Goal: Download file/media

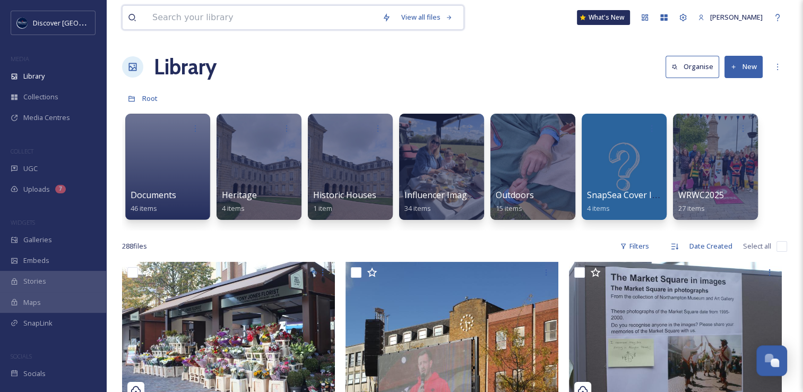
click at [303, 14] on input at bounding box center [262, 17] width 230 height 23
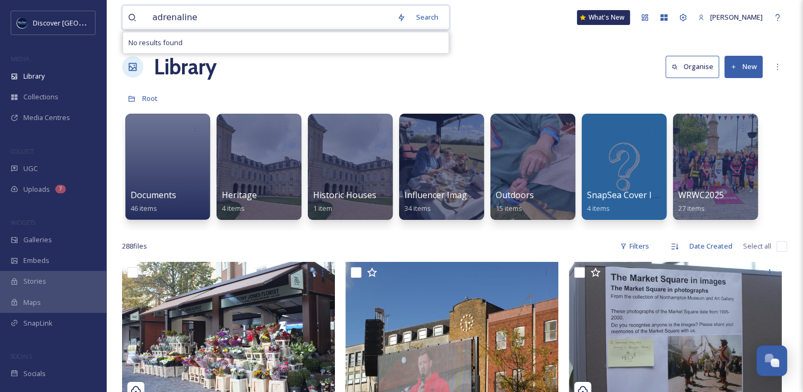
click at [340, 10] on input "adrenaline" at bounding box center [269, 17] width 245 height 23
type input "l"
type input "r"
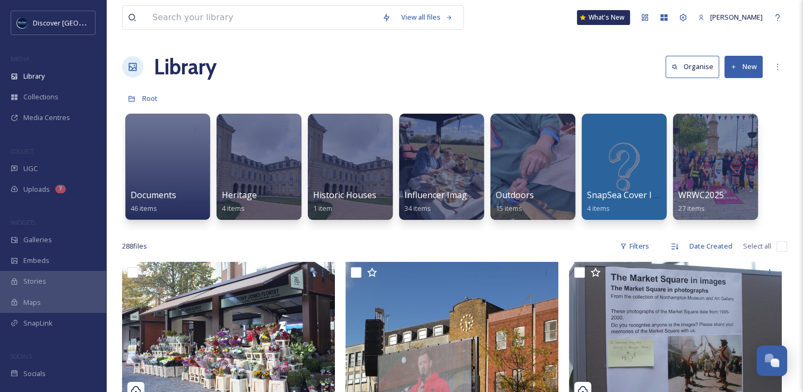
click at [463, 91] on div "Root" at bounding box center [454, 98] width 665 height 20
click at [341, 20] on input at bounding box center [262, 17] width 230 height 23
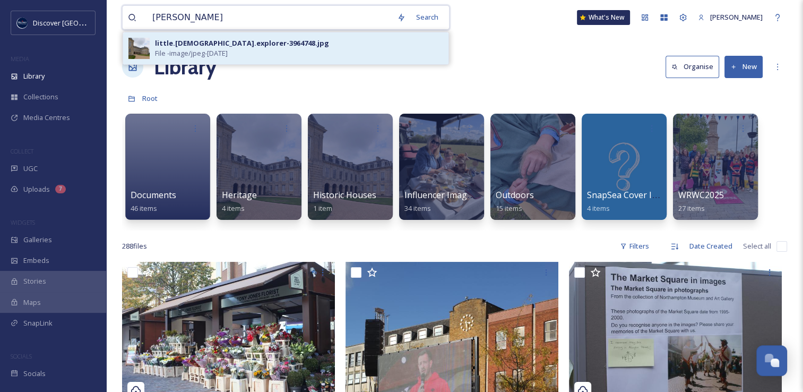
type input "[PERSON_NAME]"
click at [240, 46] on div "little.[DEMOGRAPHIC_DATA].explorer-3964748.jpg" at bounding box center [242, 43] width 174 height 10
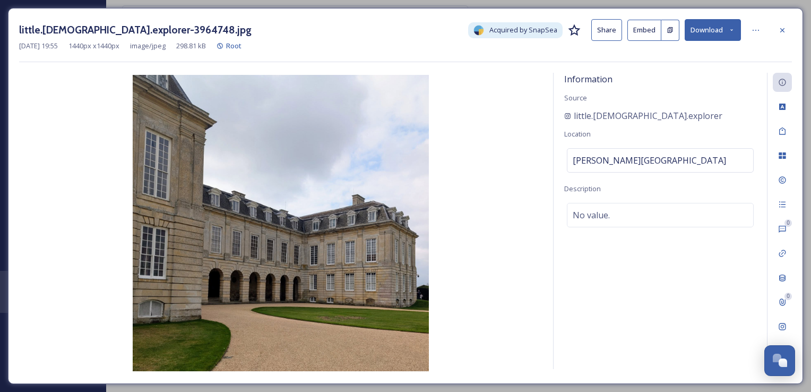
click at [722, 33] on button "Download" at bounding box center [713, 30] width 56 height 22
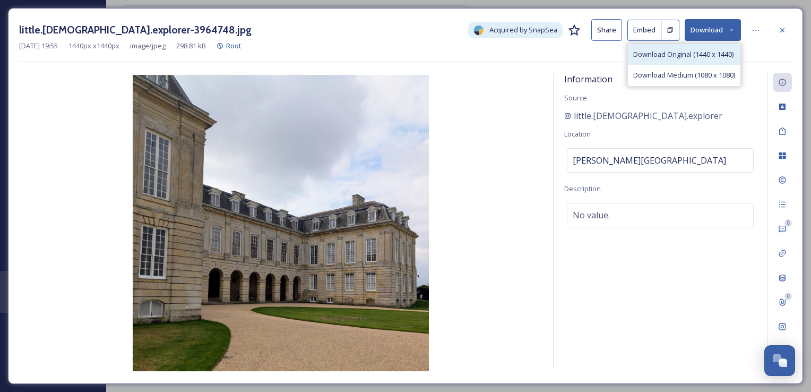
click at [694, 60] on div "Download Original (1440 x 1440)" at bounding box center [684, 54] width 112 height 21
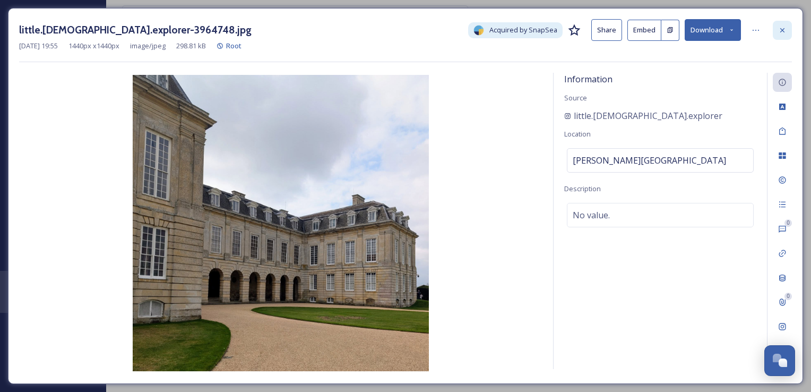
click at [786, 31] on div at bounding box center [782, 30] width 19 height 19
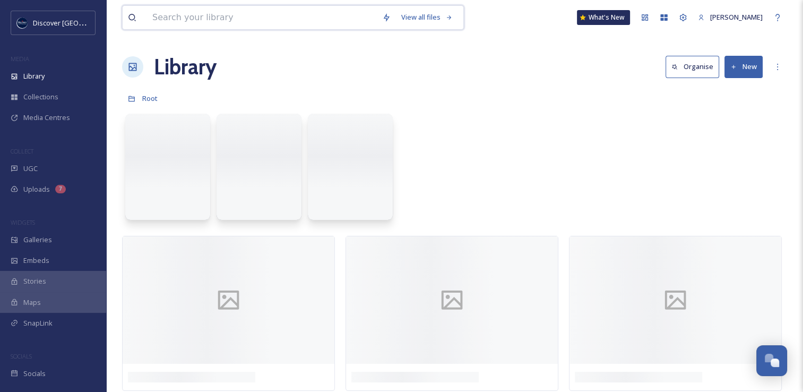
click at [338, 18] on input at bounding box center [262, 17] width 230 height 23
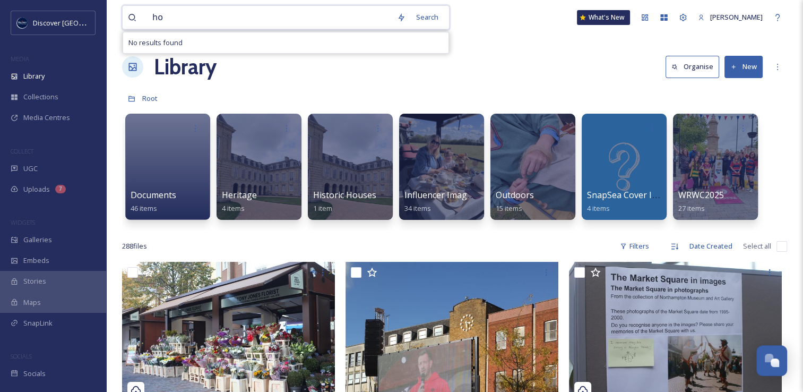
type input "h"
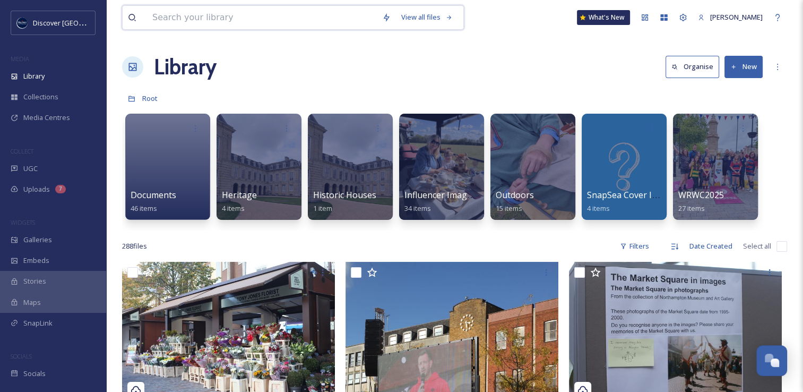
click at [357, 19] on input at bounding box center [262, 17] width 230 height 23
click at [333, 23] on input at bounding box center [262, 17] width 230 height 23
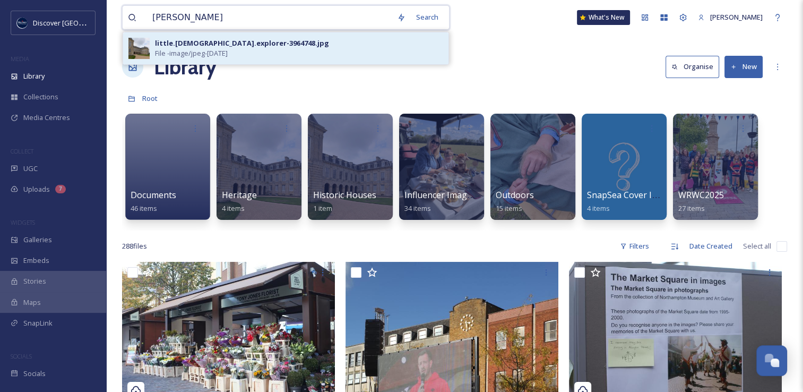
type input "[PERSON_NAME]"
click at [228, 55] on span "File - image/jpeg - [DATE]" at bounding box center [191, 53] width 73 height 10
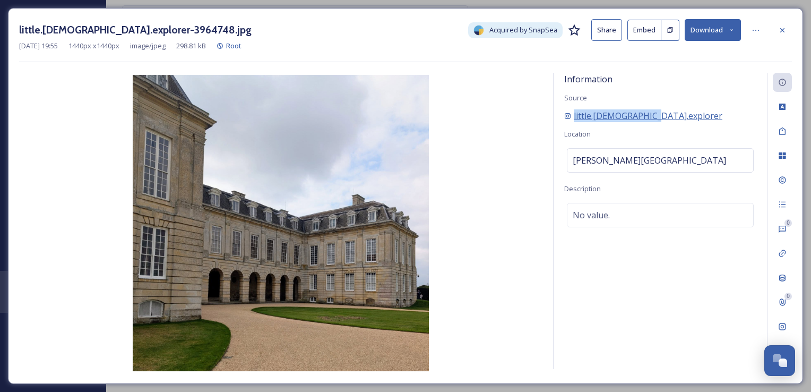
drag, startPoint x: 661, startPoint y: 118, endPoint x: 573, endPoint y: 122, distance: 87.6
click at [573, 122] on div "little.[DEMOGRAPHIC_DATA].explorer" at bounding box center [660, 115] width 192 height 13
copy span "little.[DEMOGRAPHIC_DATA].explorer"
click at [783, 37] on div at bounding box center [782, 30] width 19 height 19
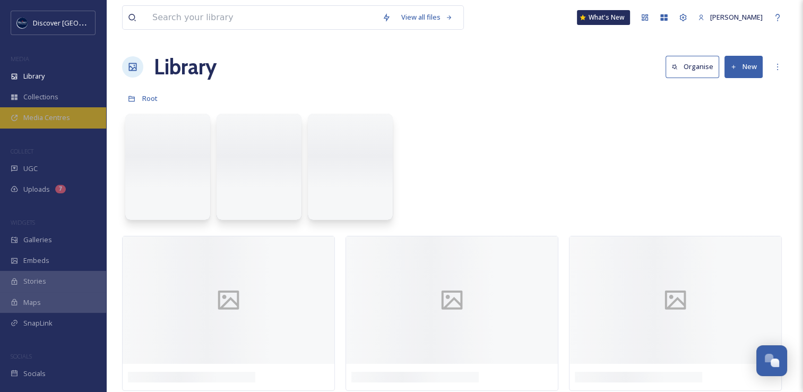
click at [41, 120] on span "Media Centres" at bounding box center [46, 117] width 47 height 10
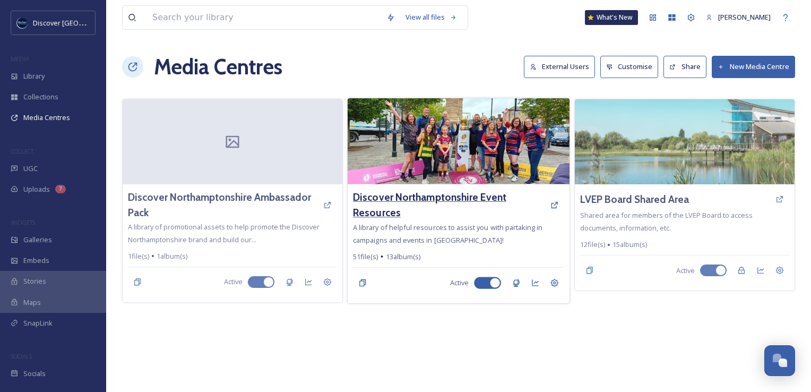
click at [427, 195] on h3 "Discover Northamptonshire Event Resources" at bounding box center [449, 204] width 192 height 31
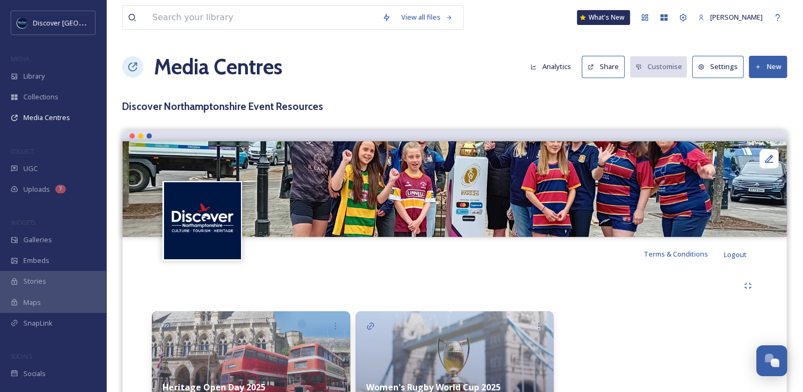
scroll to position [68, 0]
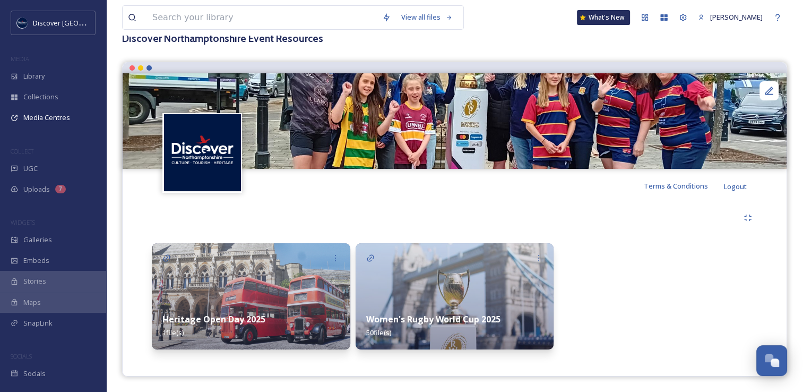
click at [393, 282] on img at bounding box center [455, 296] width 198 height 106
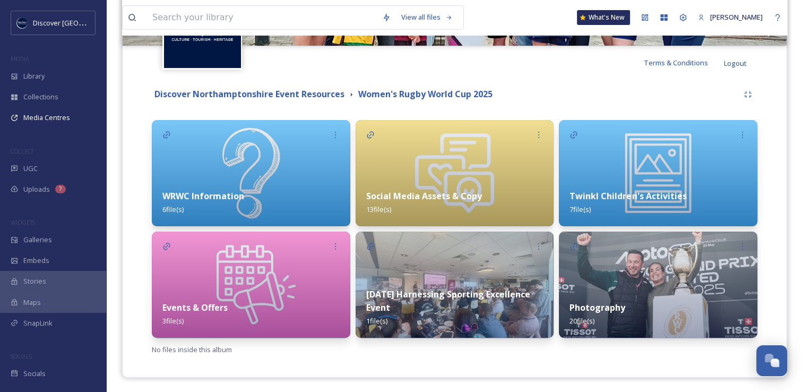
scroll to position [192, 0]
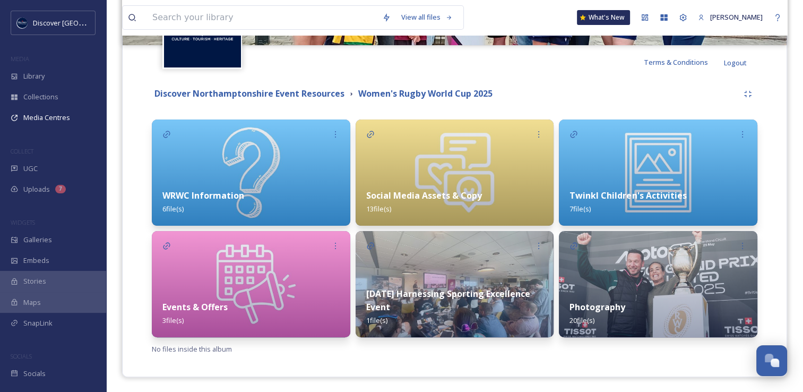
click at [464, 193] on strong "Social Media Assets & Copy" at bounding box center [424, 195] width 116 height 12
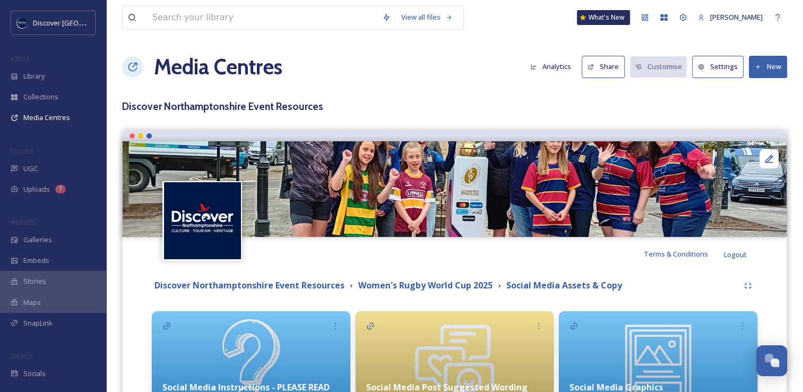
scroll to position [81, 0]
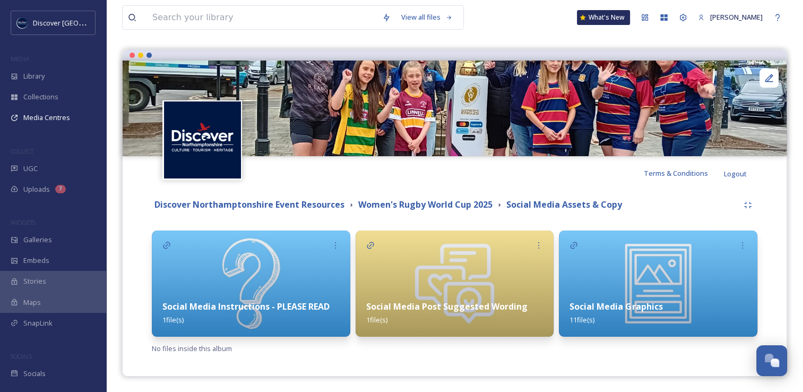
click at [577, 279] on img at bounding box center [658, 283] width 198 height 106
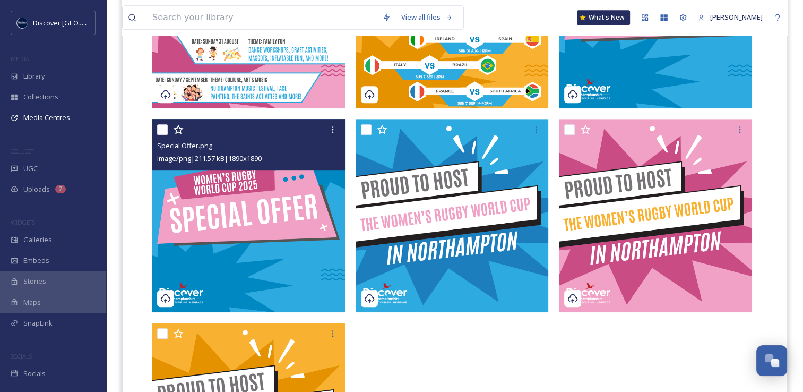
scroll to position [452, 0]
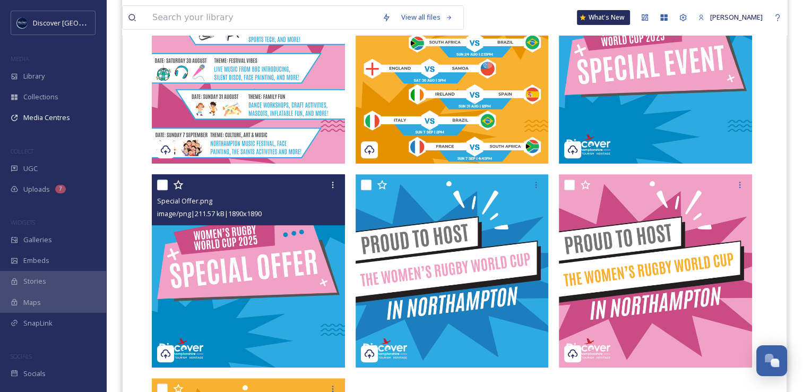
click at [265, 267] on img at bounding box center [248, 270] width 193 height 193
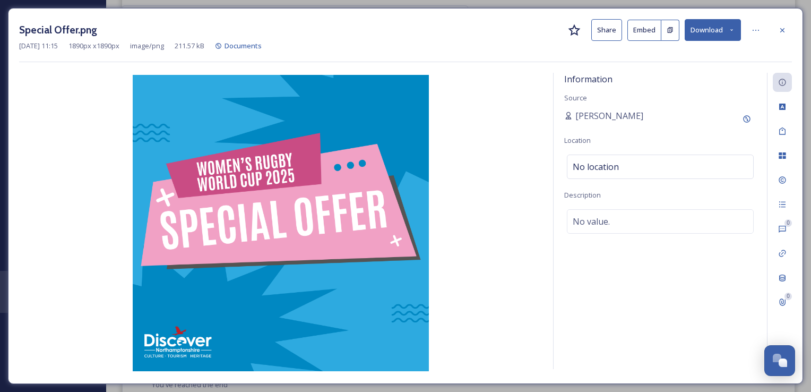
click at [735, 28] on button "Download" at bounding box center [713, 30] width 56 height 22
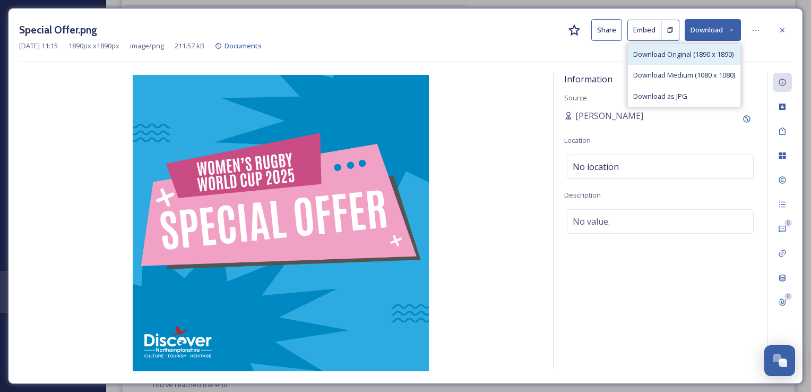
click at [673, 56] on span "Download Original (1890 x 1890)" at bounding box center [683, 54] width 100 height 10
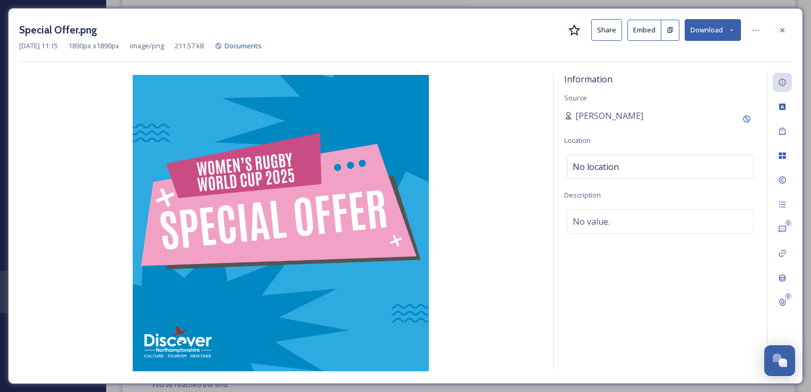
click at [492, 52] on div "Special Offer.png Share Embed Download [DATE] 11:15 1890 px x 1890 px image/png…" at bounding box center [405, 40] width 773 height 43
click at [787, 31] on div at bounding box center [782, 30] width 19 height 19
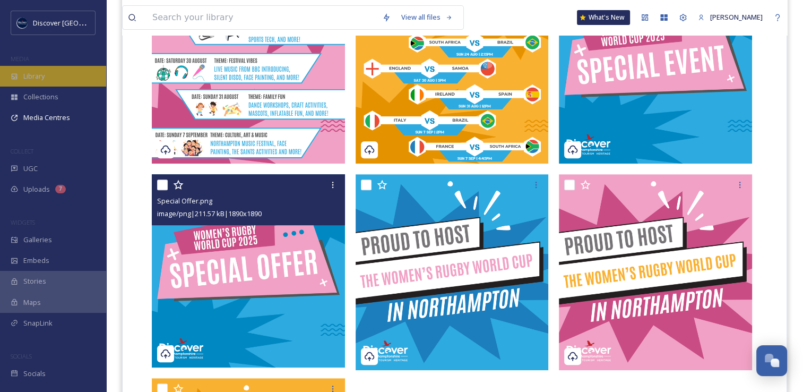
click at [70, 79] on div "Library" at bounding box center [53, 76] width 106 height 21
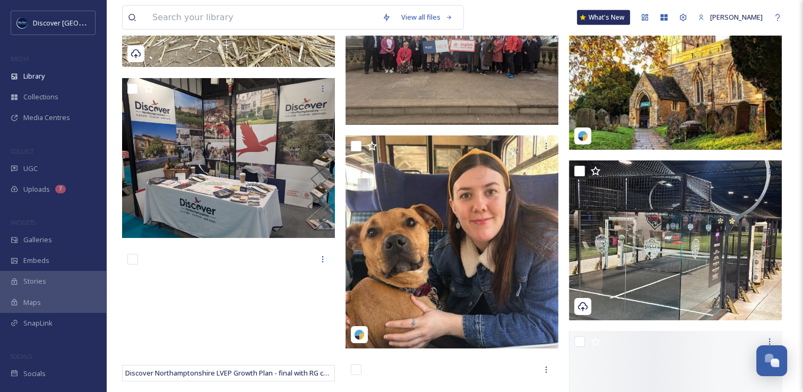
scroll to position [11482, 0]
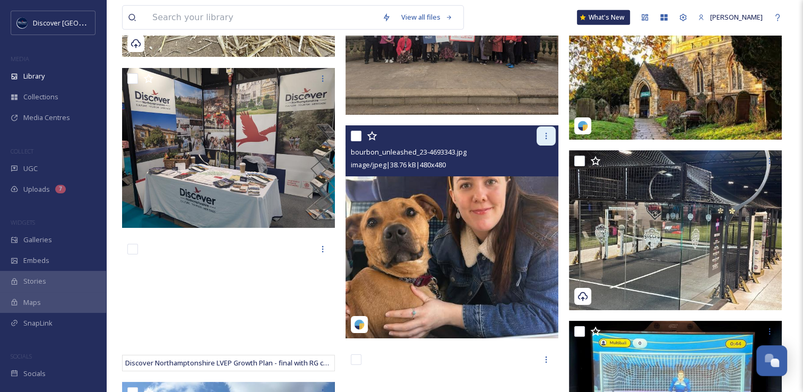
click at [546, 139] on icon at bounding box center [547, 136] width 2 height 6
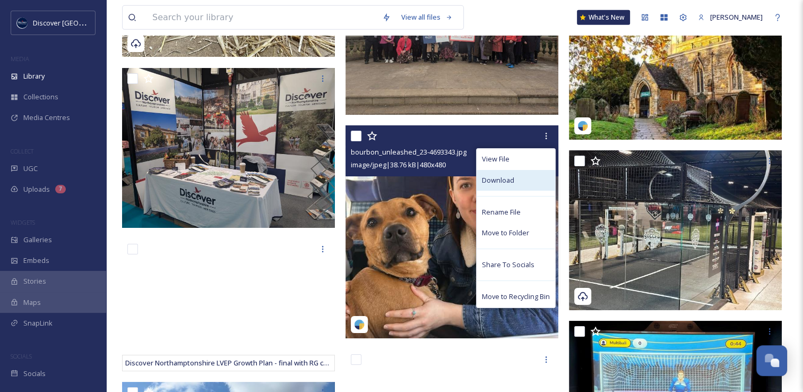
click at [508, 176] on span "Download" at bounding box center [498, 180] width 32 height 10
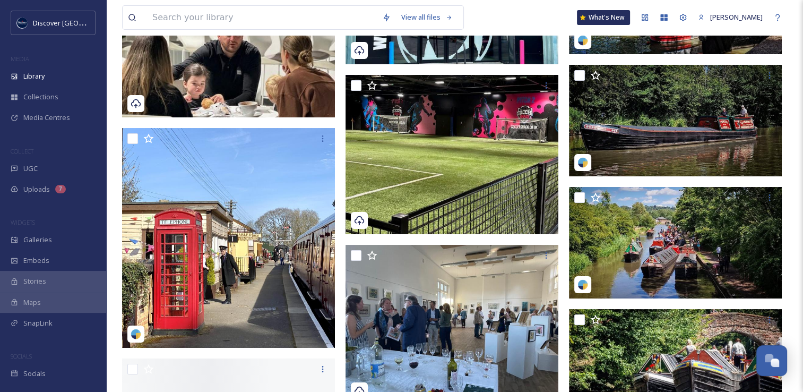
scroll to position [12211, 0]
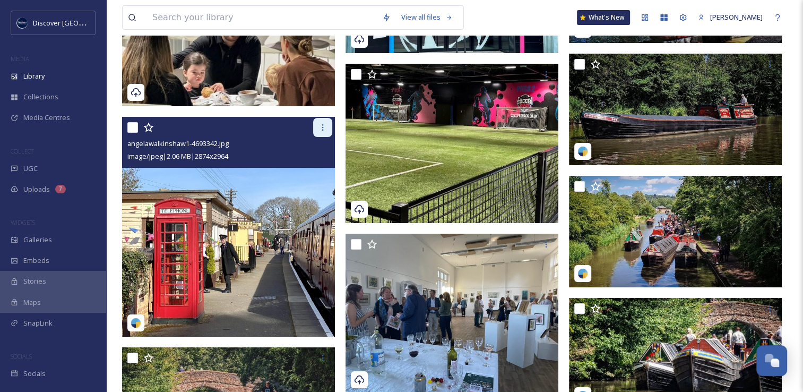
click at [322, 130] on icon at bounding box center [322, 127] width 8 height 8
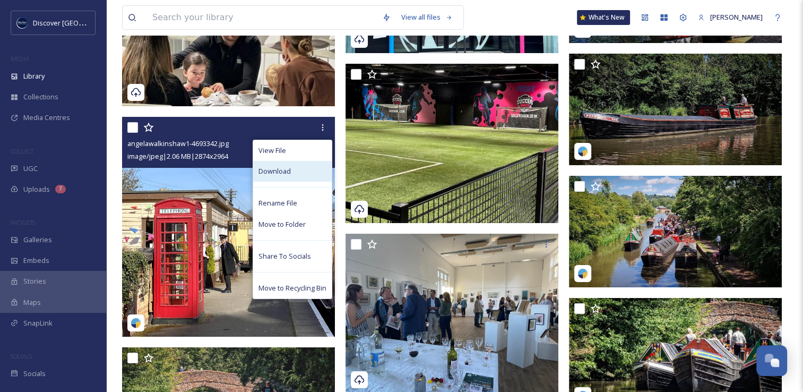
click at [292, 169] on div "Download" at bounding box center [292, 171] width 79 height 21
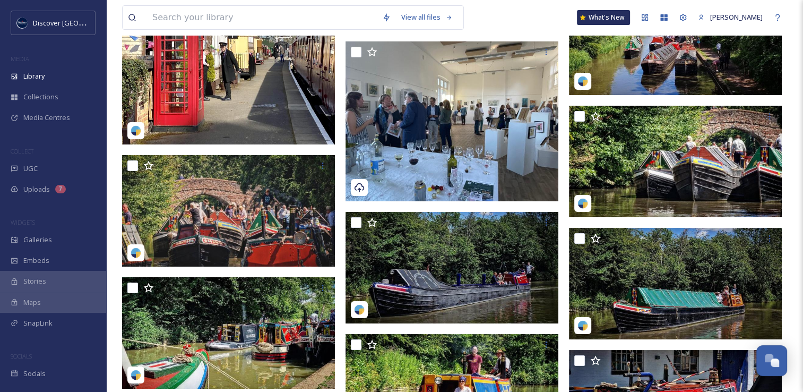
scroll to position [12403, 0]
